Goal: Complete application form

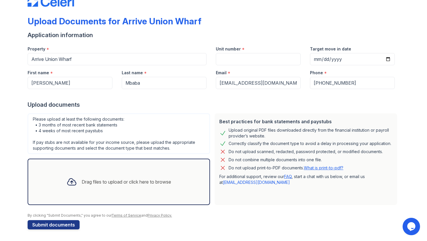
click at [92, 182] on div "Drag files to upload or click here to browse" at bounding box center [126, 182] width 89 height 7
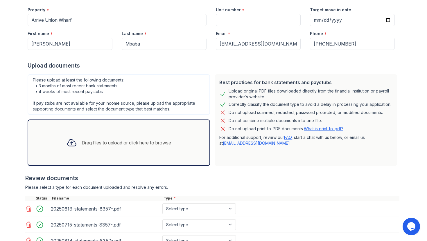
scroll to position [99, 0]
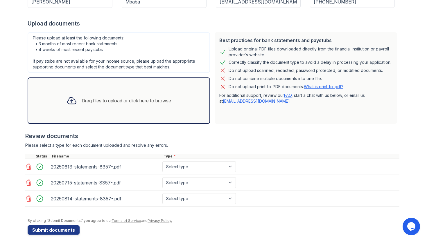
click at [70, 100] on icon at bounding box center [71, 101] width 8 height 7
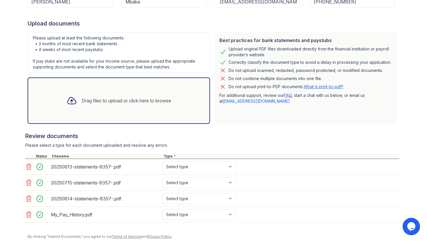
scroll to position [120, 0]
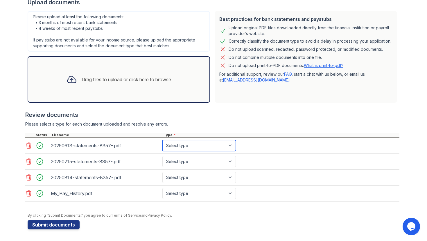
click at [185, 145] on select "Select type Paystub Bank Statement Offer Letter Tax Documents Benefit Award Let…" at bounding box center [198, 145] width 73 height 11
select select "bank_statement"
click at [191, 163] on select "Select type Paystub Bank Statement Offer Letter Tax Documents Benefit Award Let…" at bounding box center [198, 161] width 73 height 11
select select "bank_statement"
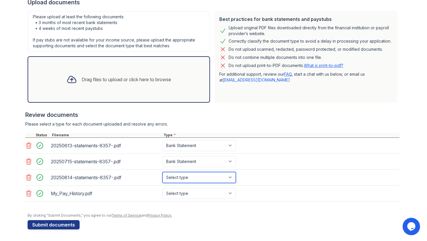
click at [185, 176] on select "Select type Paystub Bank Statement Offer Letter Tax Documents Benefit Award Let…" at bounding box center [198, 177] width 73 height 11
select select "bank_statement"
click at [182, 197] on select "Select type Paystub Bank Statement Offer Letter Tax Documents Benefit Award Let…" at bounding box center [198, 193] width 73 height 11
select select "paystub"
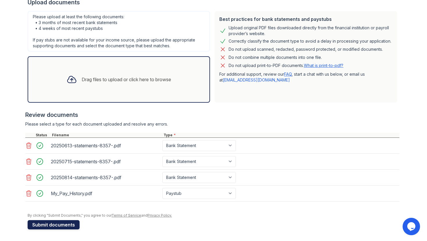
click at [62, 226] on button "Submit documents" at bounding box center [54, 224] width 52 height 9
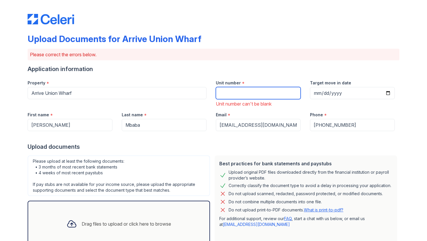
click at [235, 95] on input "Unit number" at bounding box center [258, 93] width 85 height 12
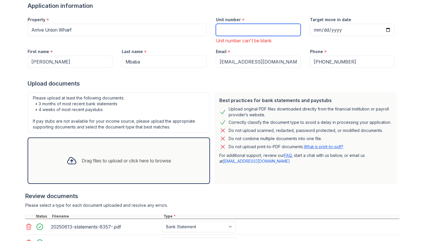
scroll to position [0, 0]
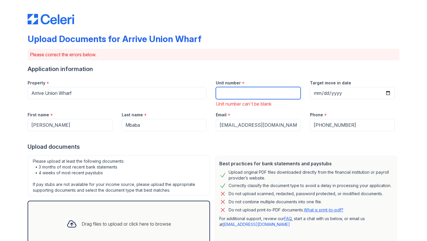
click at [251, 93] on input "Unit number" at bounding box center [258, 93] width 85 height 12
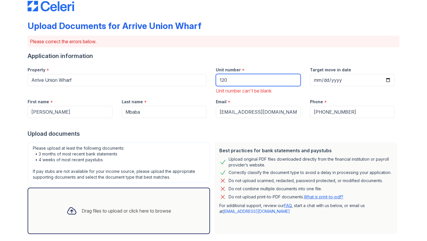
scroll to position [15, 0]
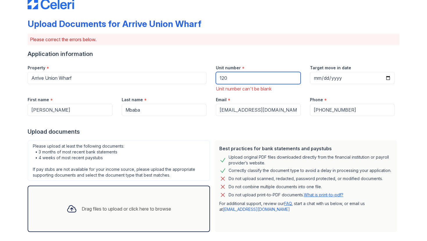
type input "120"
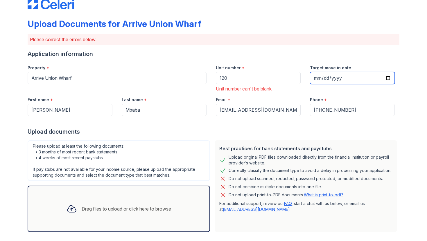
click at [388, 78] on input "Target move in date" at bounding box center [352, 78] width 85 height 12
type input "[DATE]"
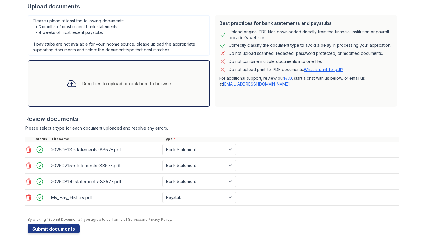
scroll to position [145, 0]
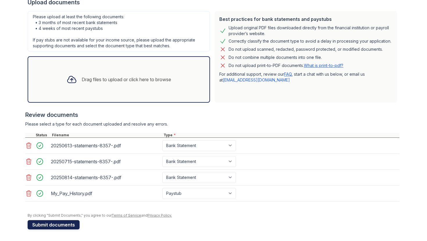
click at [58, 226] on button "Submit documents" at bounding box center [54, 224] width 52 height 9
